Goal: Entertainment & Leisure: Consume media (video, audio)

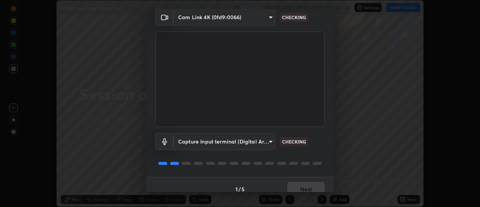
scroll to position [39, 0]
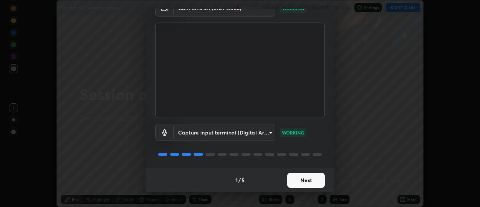
click at [310, 180] on button "Next" at bounding box center [306, 180] width 38 height 15
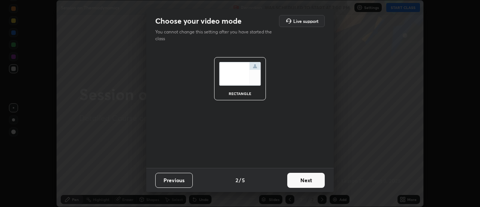
scroll to position [0, 0]
click at [304, 182] on button "Next" at bounding box center [306, 180] width 38 height 15
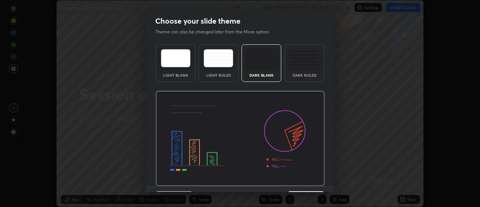
scroll to position [18, 0]
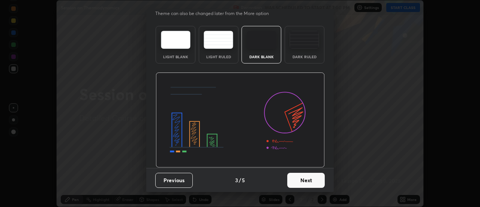
click at [302, 183] on button "Next" at bounding box center [306, 180] width 38 height 15
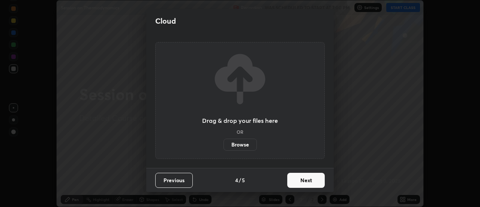
click at [308, 183] on button "Next" at bounding box center [306, 180] width 38 height 15
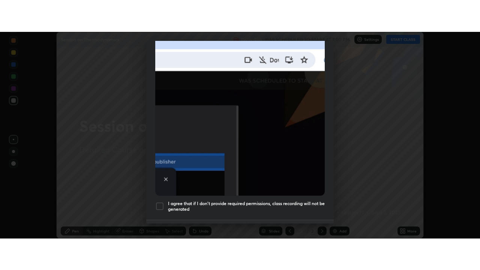
scroll to position [192, 0]
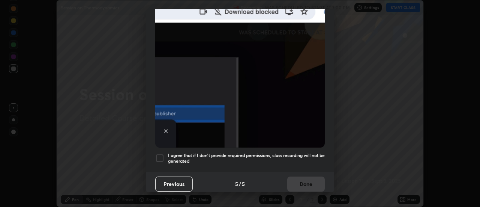
click at [298, 153] on h5 "I agree that if I don't provide required permissions, class recording will not …" at bounding box center [246, 158] width 157 height 12
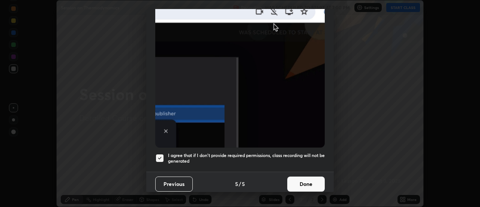
click at [301, 176] on button "Done" at bounding box center [306, 183] width 38 height 15
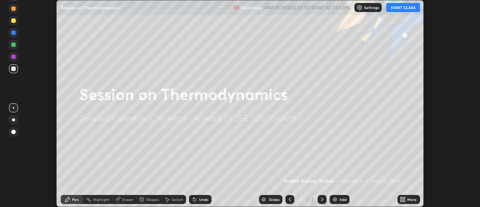
click at [395, 9] on button "START CLASS" at bounding box center [403, 7] width 34 height 9
click at [408, 200] on div "More" at bounding box center [411, 199] width 9 height 4
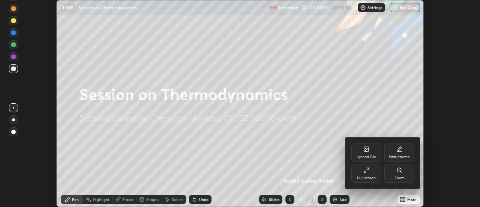
click at [371, 172] on div "Full screen" at bounding box center [367, 173] width 30 height 18
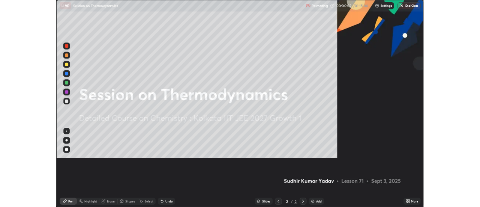
scroll to position [270, 480]
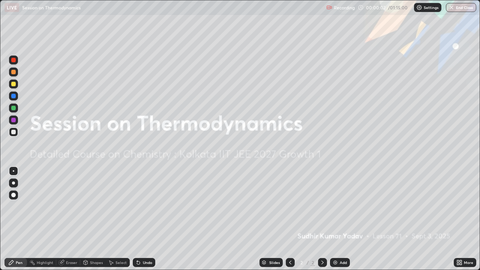
click at [340, 206] on div "Add" at bounding box center [343, 263] width 7 height 4
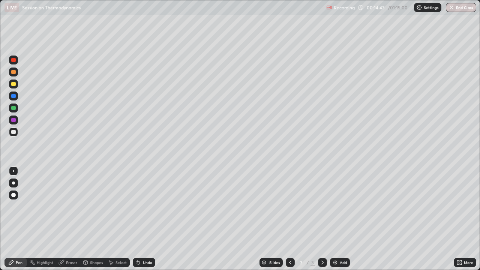
click at [136, 206] on icon at bounding box center [138, 263] width 6 height 6
click at [137, 206] on div "Undo" at bounding box center [143, 262] width 26 height 15
click at [143, 206] on div "Undo" at bounding box center [143, 262] width 26 height 15
click at [120, 206] on div "Select" at bounding box center [121, 263] width 11 height 4
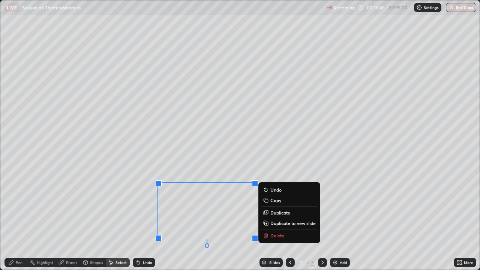
click at [19, 206] on div "Pen" at bounding box center [16, 262] width 23 height 9
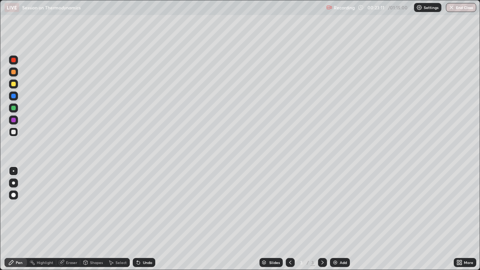
click at [115, 206] on div "Select" at bounding box center [118, 262] width 24 height 9
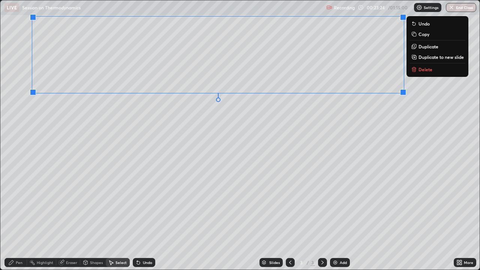
click at [12, 206] on icon at bounding box center [11, 262] width 5 height 5
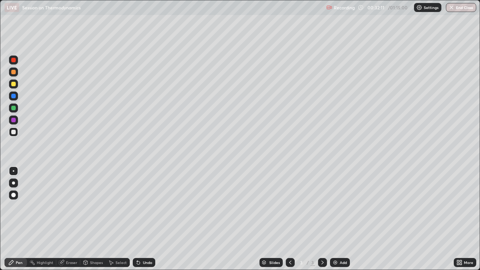
click at [335, 206] on img at bounding box center [335, 263] width 6 height 6
click at [143, 206] on div "Undo" at bounding box center [147, 263] width 9 height 4
click at [140, 206] on div "Undo" at bounding box center [144, 262] width 23 height 9
click at [140, 206] on icon at bounding box center [138, 263] width 6 height 6
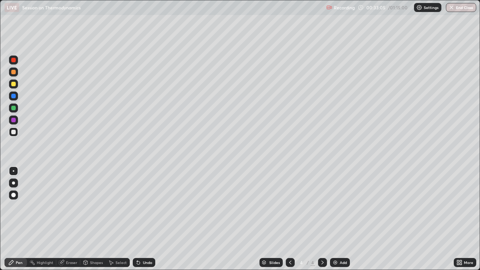
click at [140, 206] on icon at bounding box center [138, 263] width 6 height 6
click at [114, 206] on div "Select" at bounding box center [118, 262] width 24 height 9
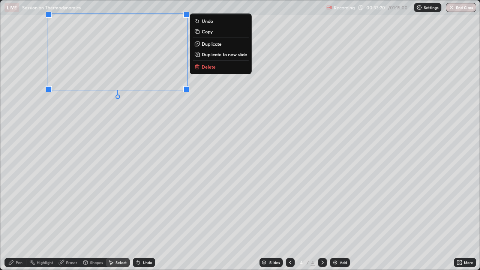
click at [18, 206] on div "Pen" at bounding box center [19, 263] width 7 height 4
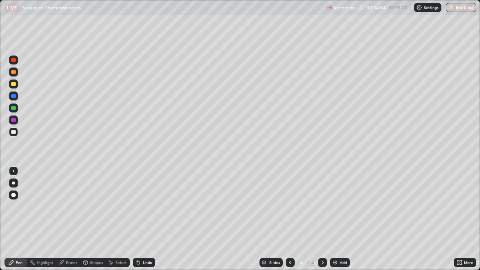
click at [138, 206] on icon at bounding box center [138, 263] width 3 height 3
click at [144, 206] on div "Undo" at bounding box center [147, 263] width 9 height 4
click at [141, 206] on div "Undo" at bounding box center [144, 262] width 23 height 9
click at [336, 206] on img at bounding box center [335, 263] width 6 height 6
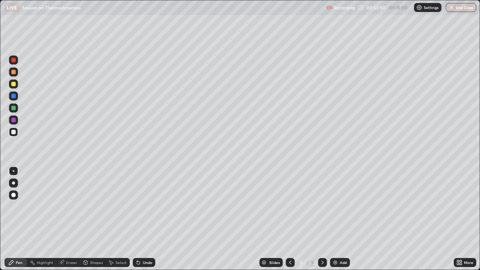
click at [119, 206] on div "Select" at bounding box center [121, 263] width 11 height 4
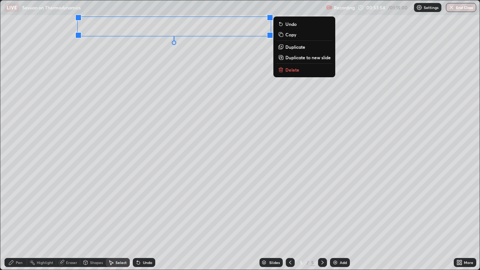
click at [20, 206] on div "Pen" at bounding box center [19, 263] width 7 height 4
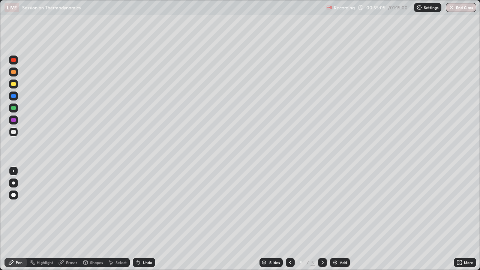
click at [144, 206] on div "Undo" at bounding box center [144, 262] width 23 height 9
click at [143, 206] on div "Undo" at bounding box center [144, 262] width 23 height 9
click at [142, 206] on div "Undo" at bounding box center [144, 262] width 23 height 9
click at [141, 206] on div "Undo" at bounding box center [144, 262] width 23 height 9
click at [143, 206] on div "Undo" at bounding box center [144, 262] width 23 height 9
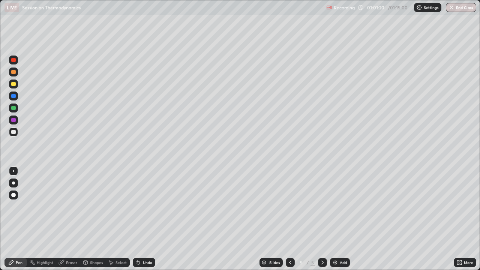
click at [140, 206] on icon at bounding box center [138, 263] width 6 height 6
click at [332, 206] on img at bounding box center [335, 263] width 6 height 6
click at [120, 206] on div "Select" at bounding box center [121, 263] width 11 height 4
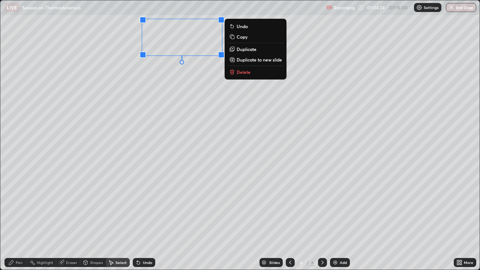
click at [19, 206] on div "Pen" at bounding box center [19, 263] width 7 height 4
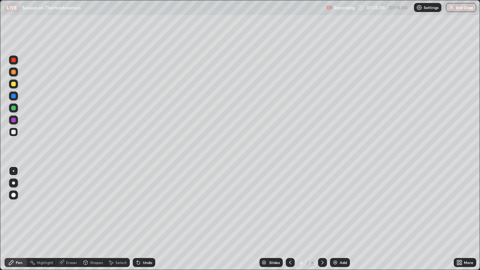
click at [140, 206] on icon at bounding box center [138, 263] width 6 height 6
click at [143, 206] on div "Undo" at bounding box center [147, 263] width 9 height 4
click at [146, 206] on div "Undo" at bounding box center [144, 262] width 23 height 9
click at [137, 206] on div "Undo" at bounding box center [144, 262] width 23 height 9
click at [137, 206] on div "Undo" at bounding box center [143, 262] width 26 height 15
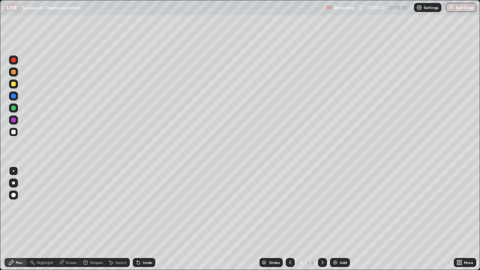
click at [141, 206] on div "Undo" at bounding box center [144, 262] width 23 height 9
click at [117, 206] on div "Select" at bounding box center [121, 263] width 11 height 4
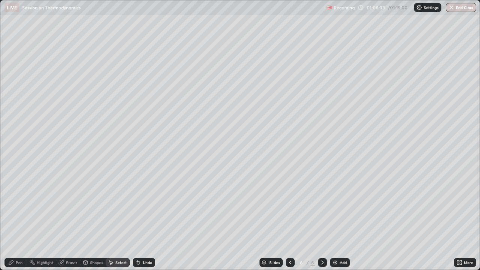
click at [19, 206] on div "Pen" at bounding box center [19, 263] width 7 height 4
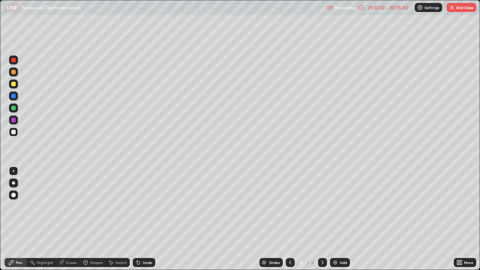
click at [137, 206] on icon at bounding box center [138, 263] width 3 height 3
click at [133, 206] on div "Undo" at bounding box center [144, 262] width 23 height 9
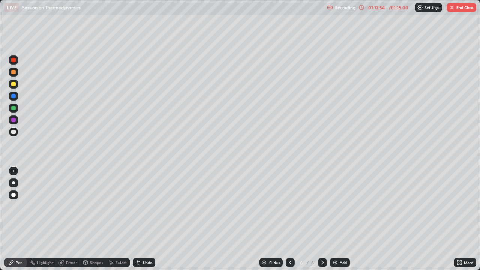
click at [127, 206] on div "Select" at bounding box center [118, 262] width 24 height 9
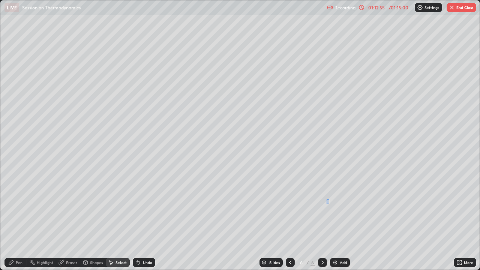
click at [327, 204] on div "0 ° Undo Copy Duplicate Duplicate to new slide Delete" at bounding box center [240, 134] width 480 height 269
click at [329, 206] on div "0 ° Undo Copy Duplicate Duplicate to new slide Delete" at bounding box center [240, 134] width 480 height 269
click at [12, 206] on icon at bounding box center [11, 263] width 6 height 6
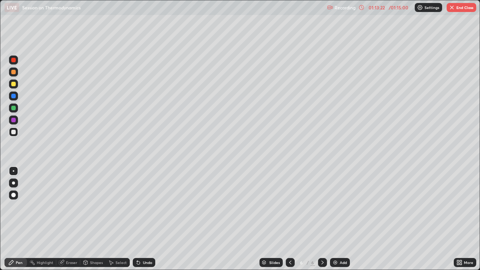
click at [116, 206] on div "Select" at bounding box center [121, 263] width 11 height 4
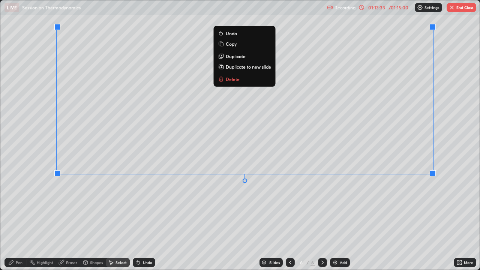
click at [19, 206] on div "Pen" at bounding box center [19, 263] width 7 height 4
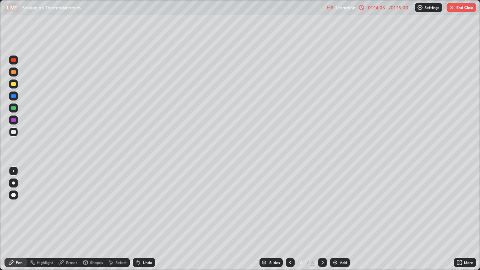
click at [137, 206] on icon at bounding box center [137, 261] width 1 height 1
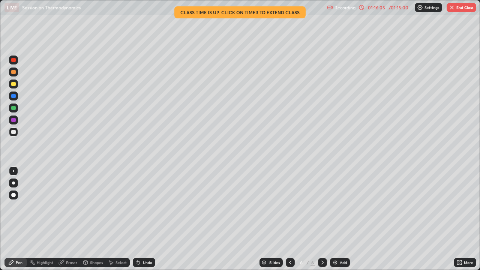
click at [452, 9] on img "button" at bounding box center [452, 8] width 6 height 6
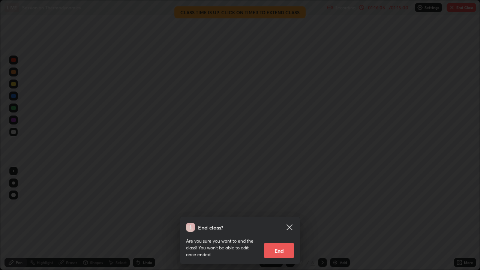
click at [275, 206] on button "End" at bounding box center [279, 250] width 30 height 15
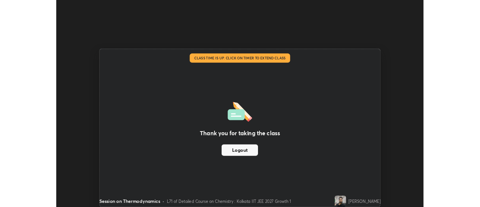
scroll to position [37313, 37040]
